Goal: Task Accomplishment & Management: Use online tool/utility

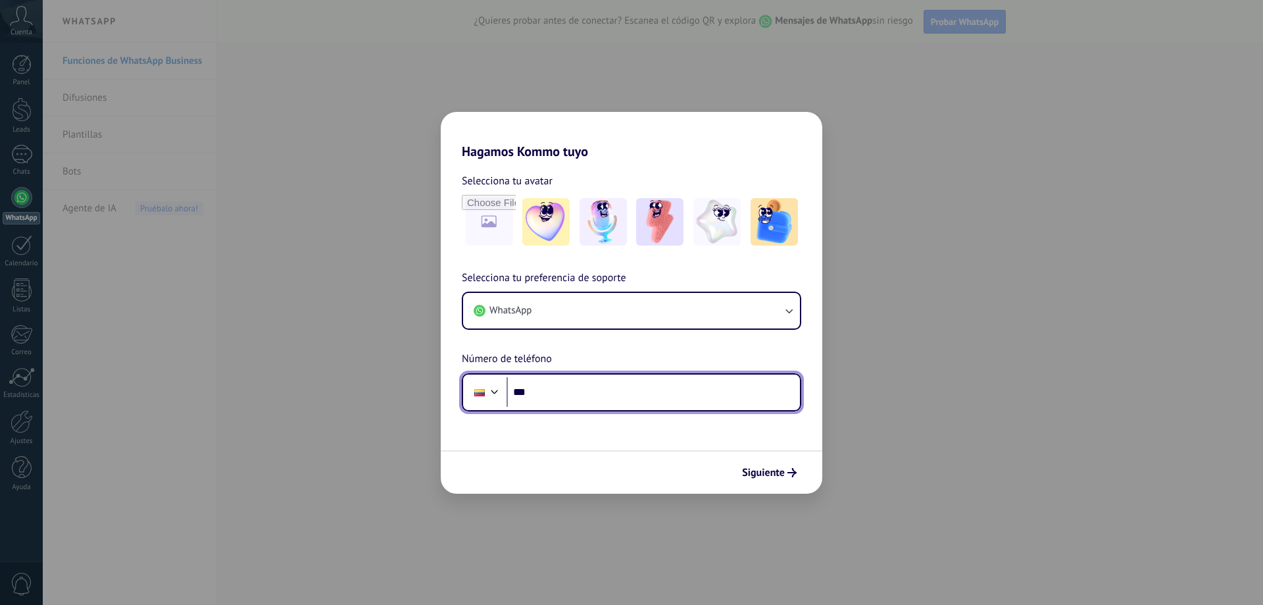
click at [573, 388] on input "***" at bounding box center [653, 392] width 293 height 30
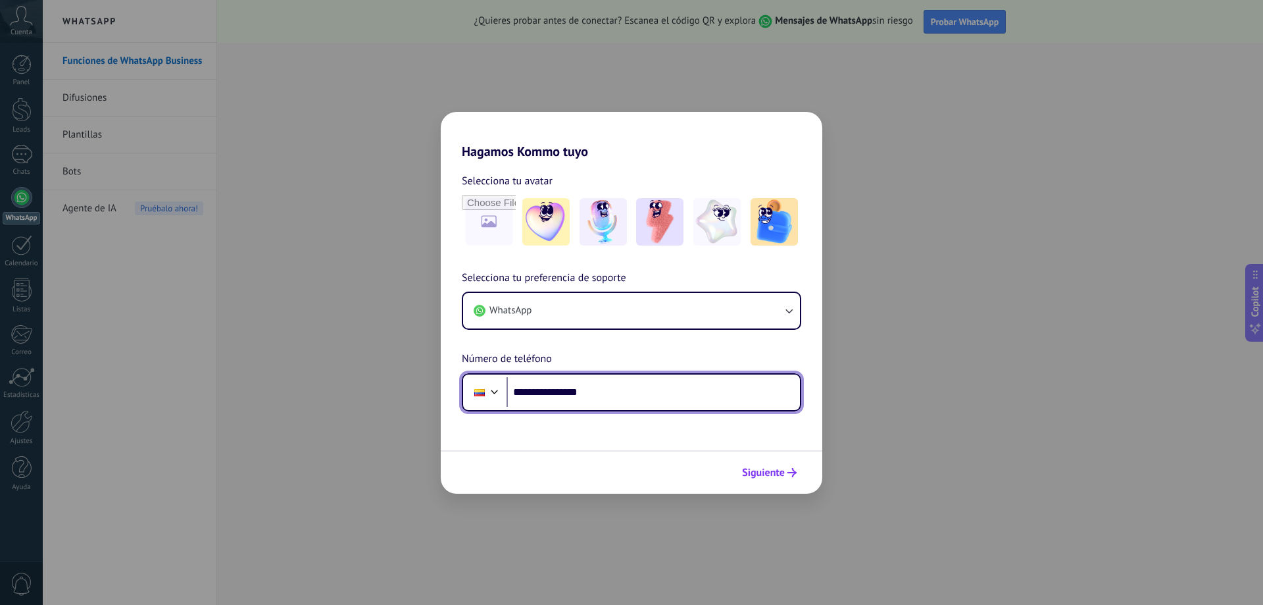
type input "**********"
click at [762, 474] on span "Siguiente" at bounding box center [763, 472] width 43 height 9
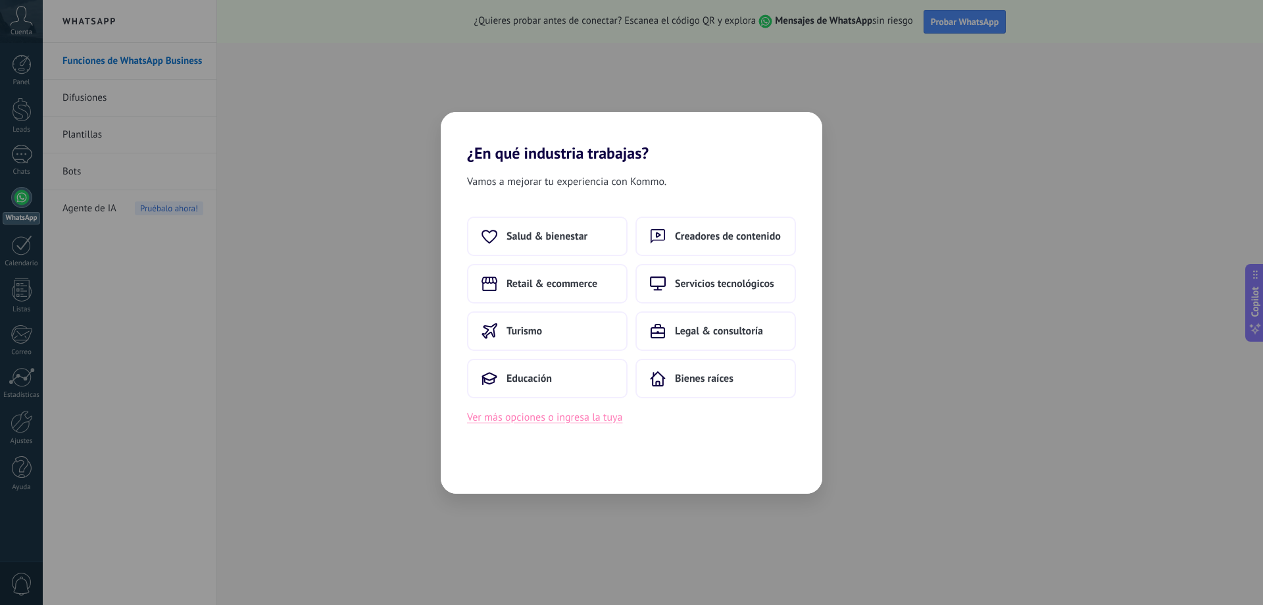
click at [555, 417] on button "Ver más opciones o ingresa la tuya" at bounding box center [544, 417] width 155 height 17
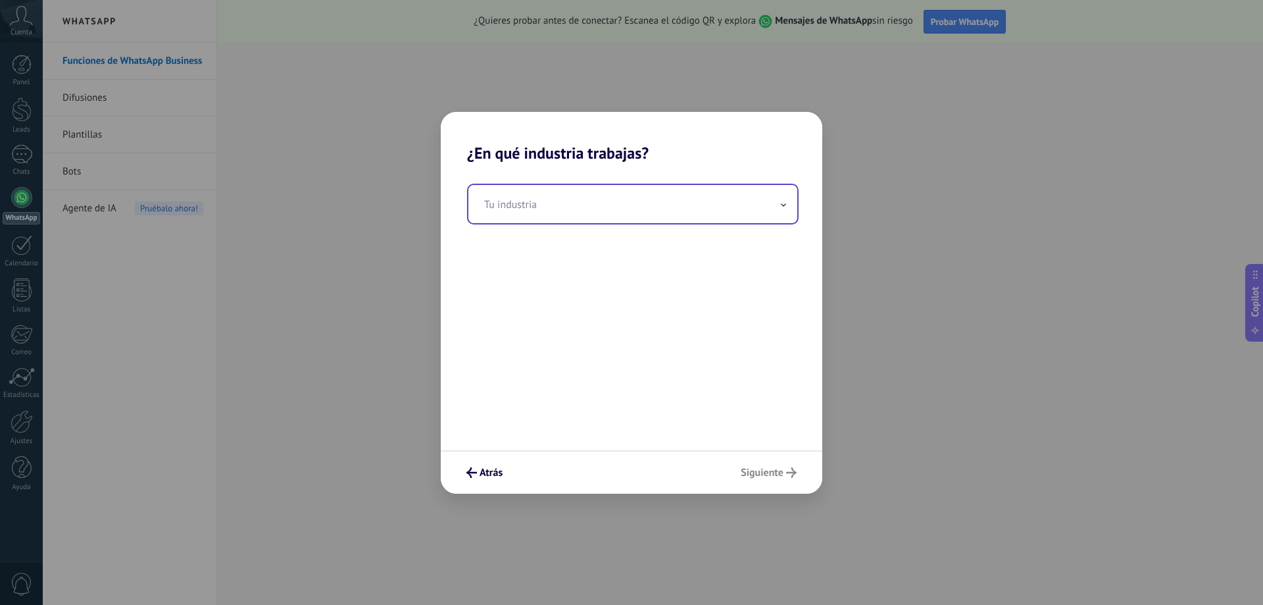
click at [612, 213] on input "text" at bounding box center [633, 204] width 329 height 38
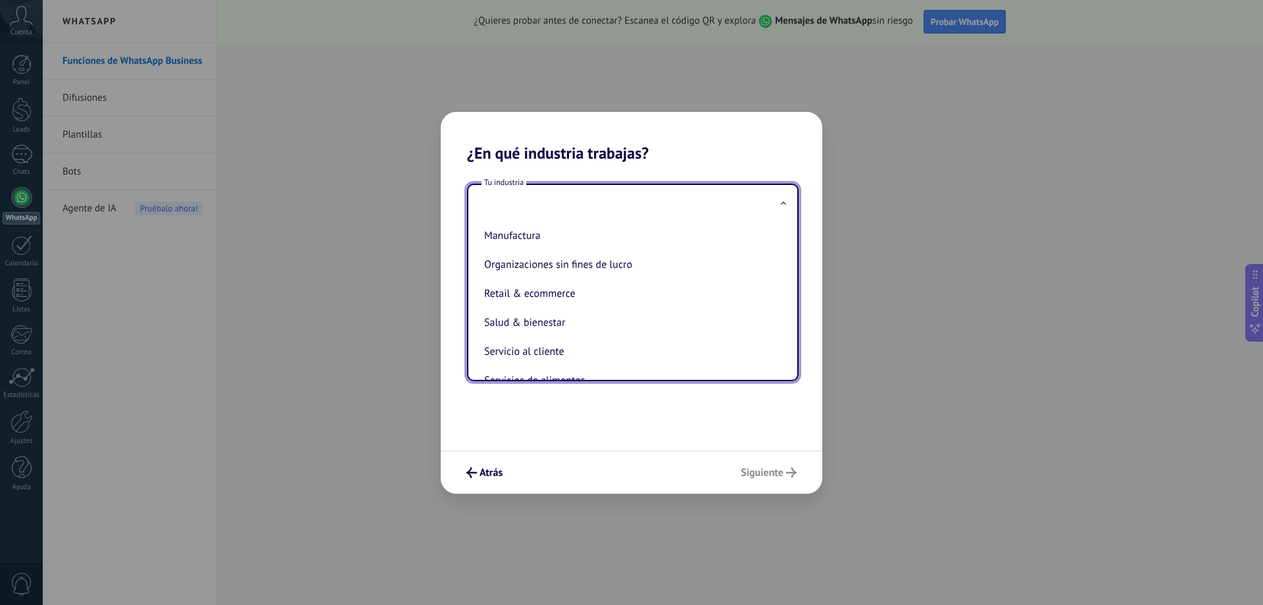
scroll to position [203, 0]
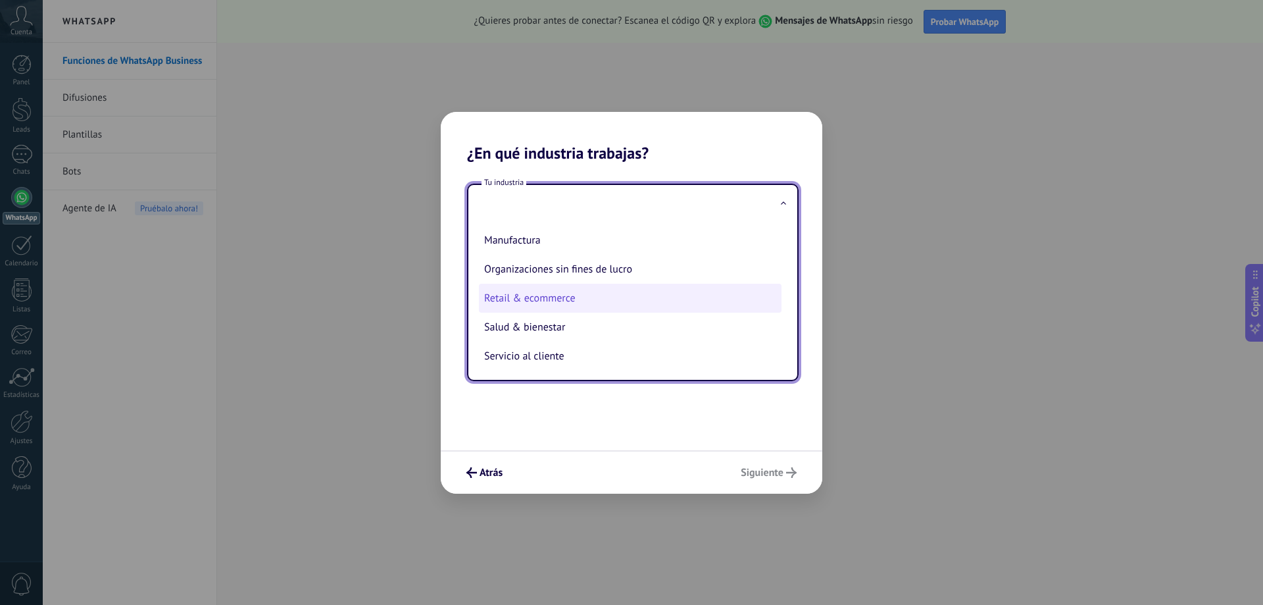
click at [659, 290] on li "Retail & ecommerce" at bounding box center [630, 298] width 303 height 29
type input "**********"
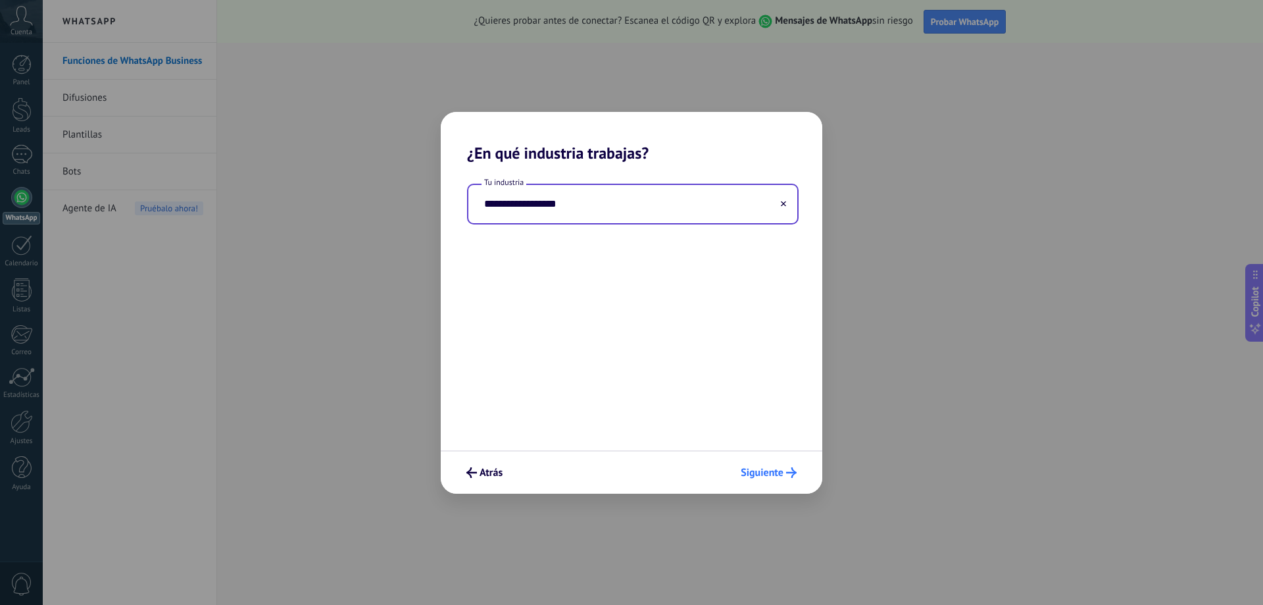
click at [764, 471] on span "Siguiente" at bounding box center [762, 472] width 43 height 9
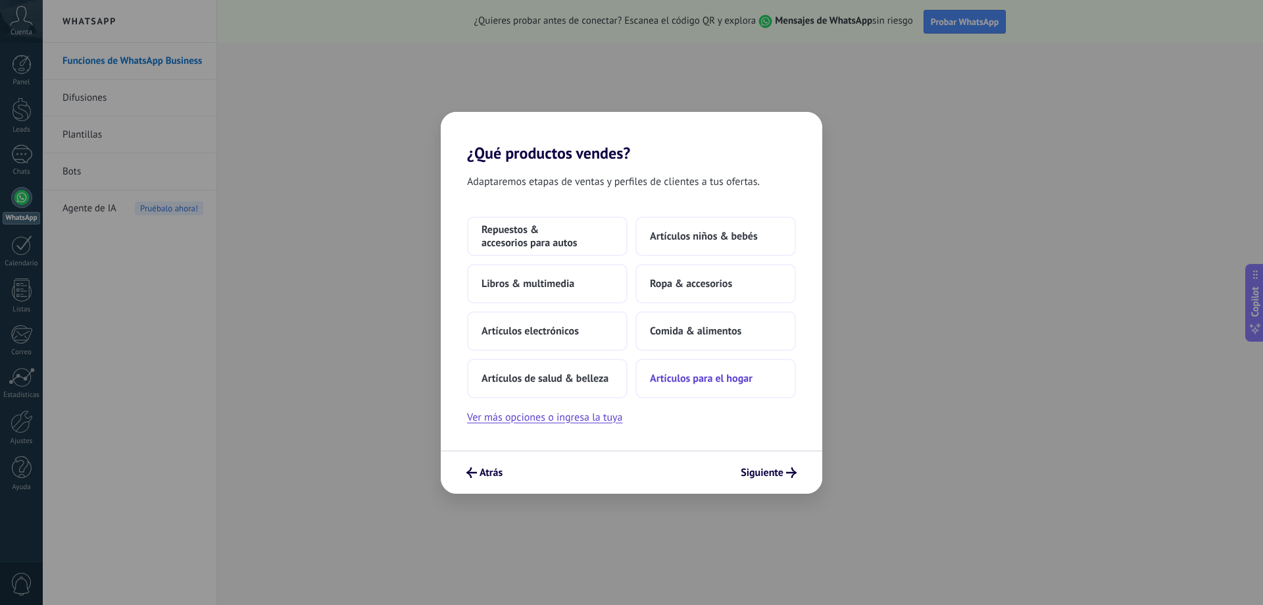
click at [702, 382] on span "Artículos para el hogar" at bounding box center [701, 378] width 103 height 13
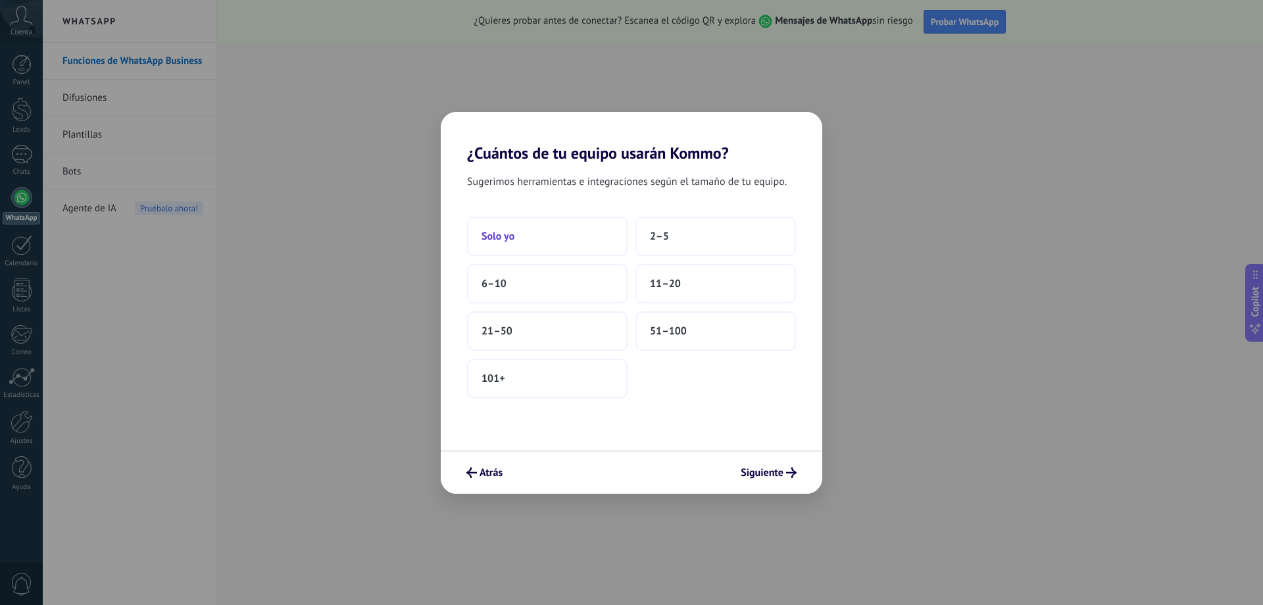
click at [582, 237] on button "Solo yo" at bounding box center [547, 235] width 161 height 39
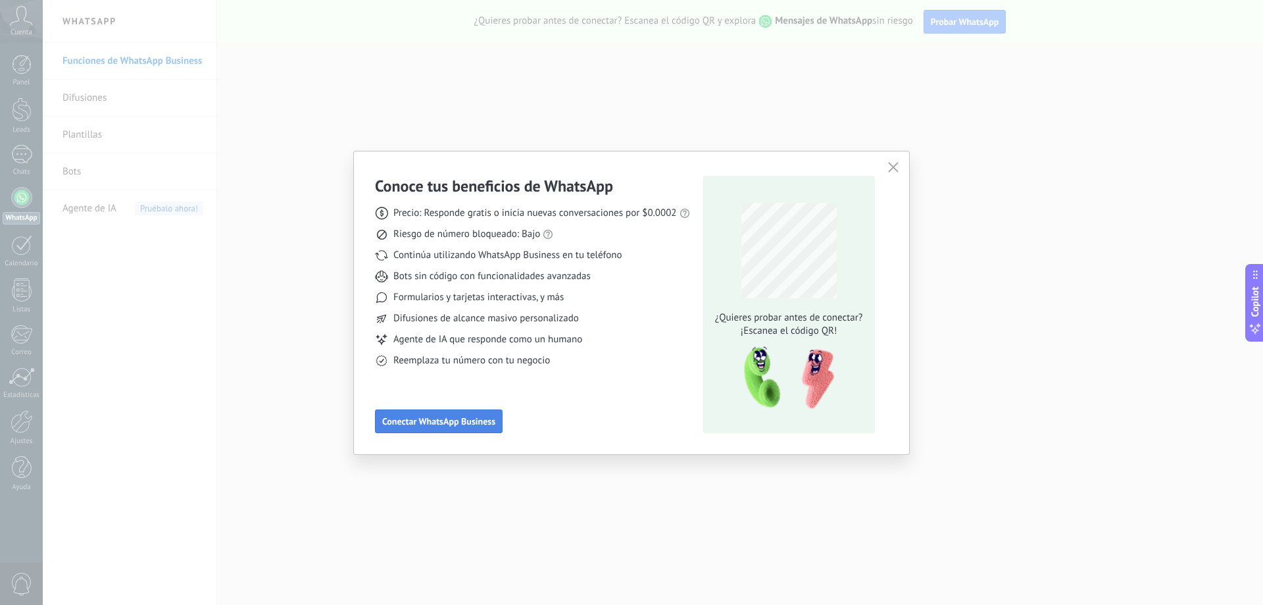
click at [453, 419] on span "Conectar WhatsApp Business" at bounding box center [438, 421] width 113 height 9
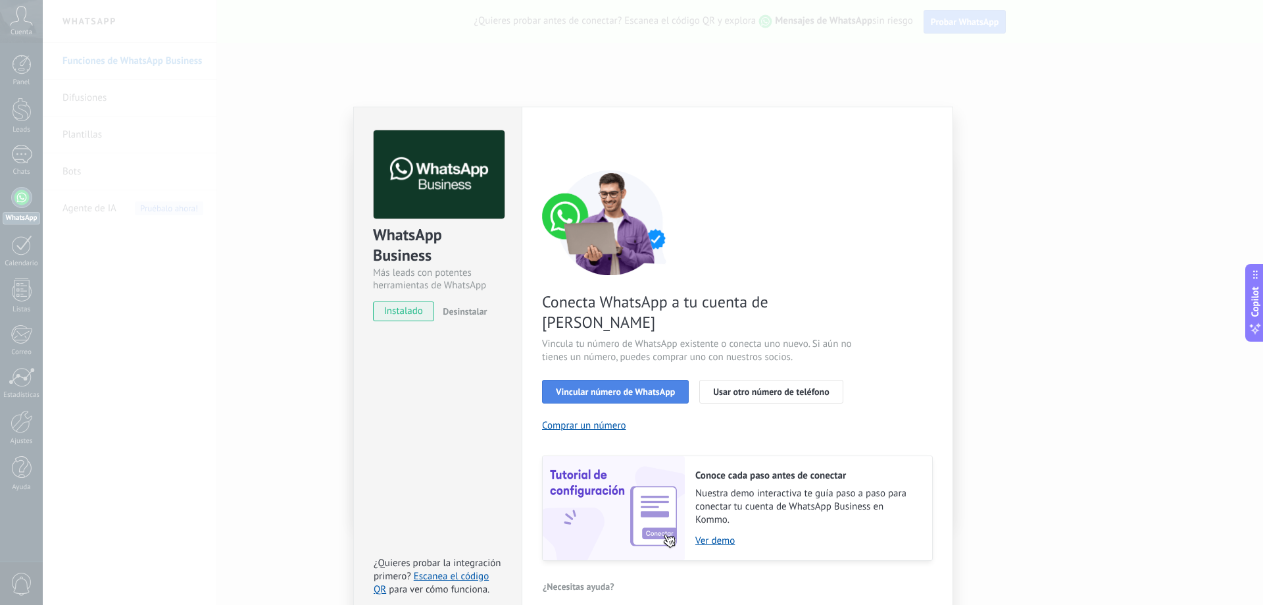
click at [634, 387] on span "Vincular número de WhatsApp" at bounding box center [615, 391] width 119 height 9
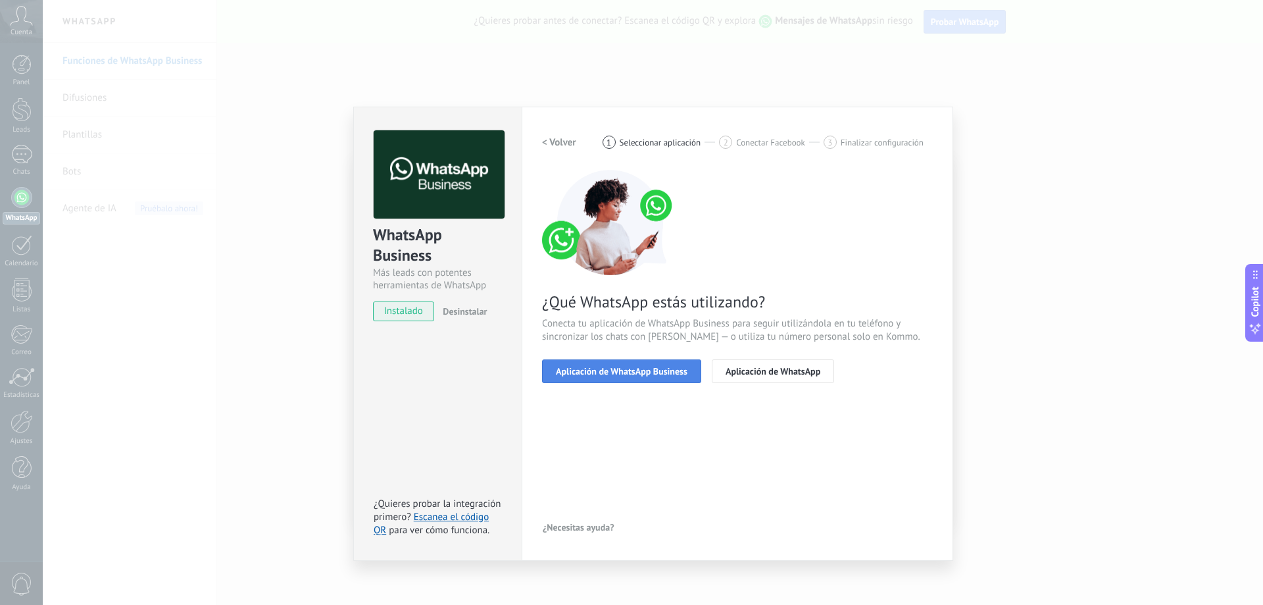
click at [663, 377] on button "Aplicación de WhatsApp Business" at bounding box center [621, 371] width 159 height 24
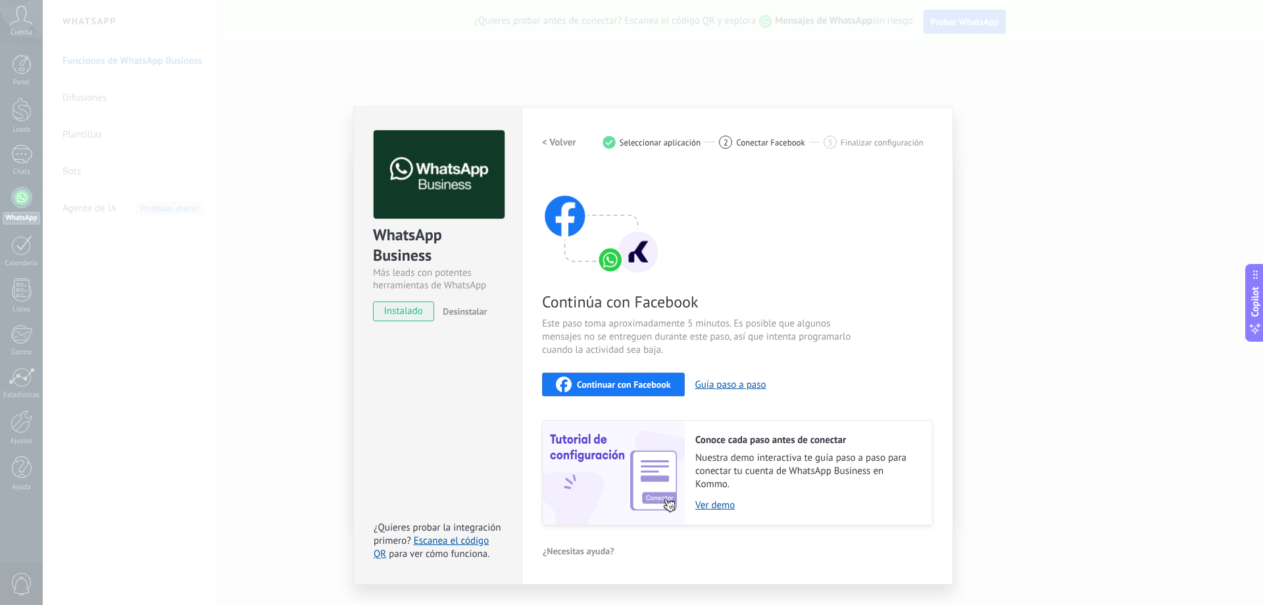
click at [664, 388] on span "Continuar con Facebook" at bounding box center [624, 384] width 94 height 9
click at [751, 385] on button "Guía paso a paso" at bounding box center [731, 384] width 71 height 13
click at [606, 243] on img at bounding box center [601, 222] width 118 height 105
click at [636, 253] on img at bounding box center [601, 222] width 118 height 105
